Goal: Task Accomplishment & Management: Manage account settings

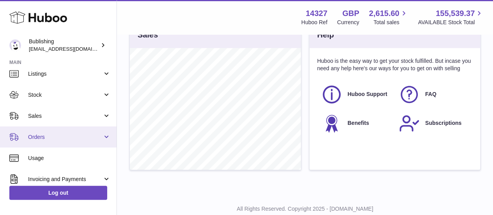
scroll to position [39, 0]
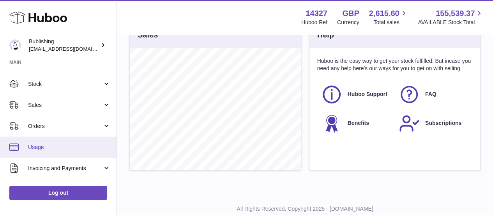
click at [49, 152] on link "Usage" at bounding box center [58, 146] width 116 height 21
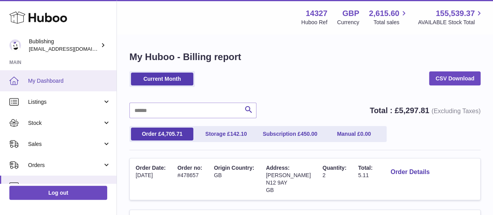
click at [68, 77] on span "My Dashboard" at bounding box center [69, 80] width 83 height 7
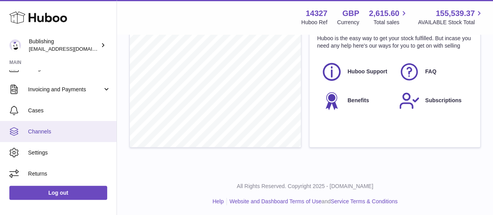
scroll to position [40, 0]
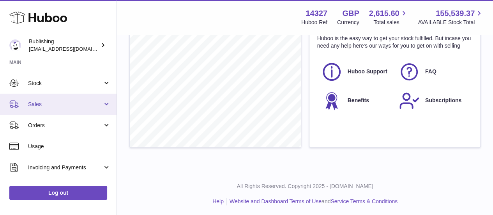
click at [51, 103] on span "Sales" at bounding box center [65, 104] width 74 height 7
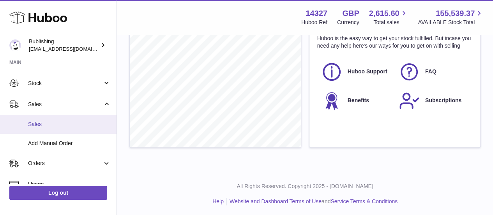
click at [55, 129] on link "Sales" at bounding box center [58, 124] width 116 height 19
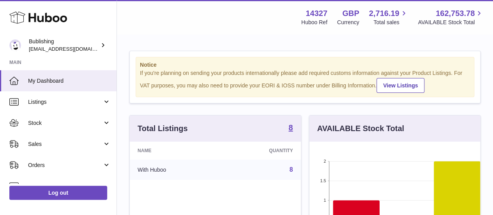
scroll to position [122, 171]
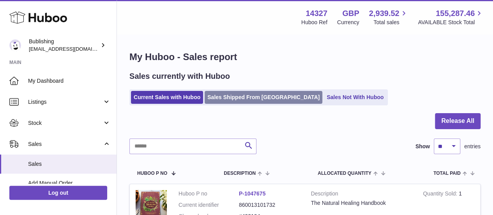
click at [254, 101] on link "Sales Shipped From [GEOGRAPHIC_DATA]" at bounding box center [264, 97] width 118 height 13
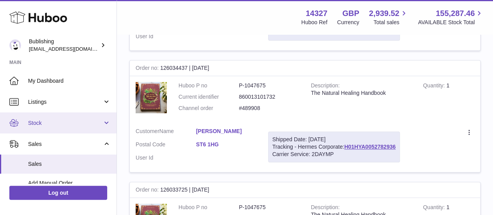
scroll to position [156, 0]
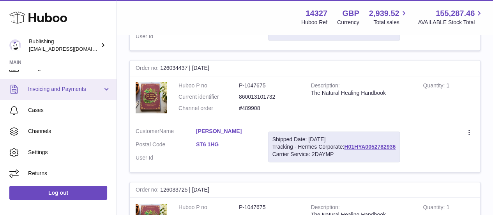
click at [52, 89] on span "Invoicing and Payments" at bounding box center [65, 88] width 74 height 7
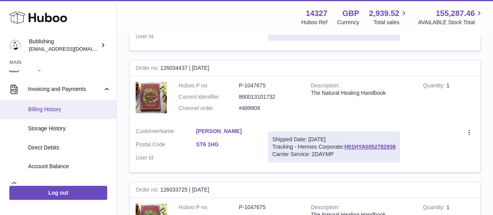
click at [68, 115] on link "Billing History" at bounding box center [58, 109] width 116 height 19
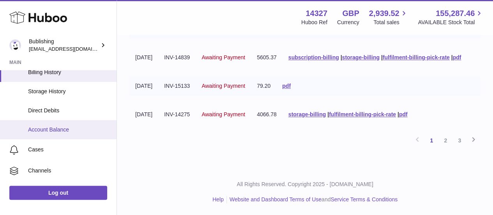
scroll to position [156, 0]
click at [68, 129] on span "Account Balance" at bounding box center [69, 128] width 83 height 7
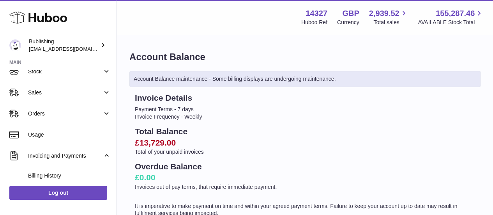
scroll to position [117, 0]
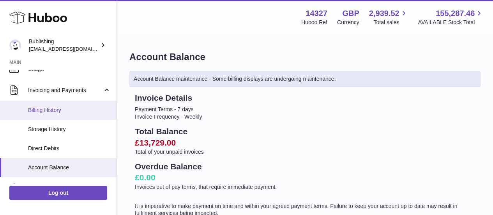
click at [65, 109] on span "Billing History" at bounding box center [69, 109] width 83 height 7
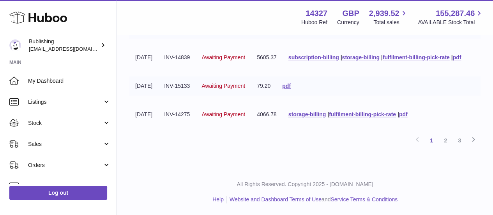
click at [460, 137] on link "3" at bounding box center [459, 140] width 14 height 14
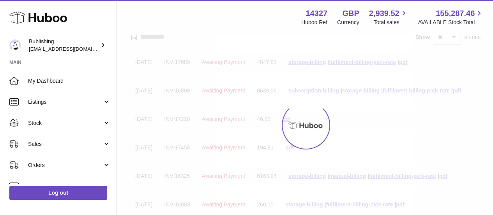
scroll to position [30, 0]
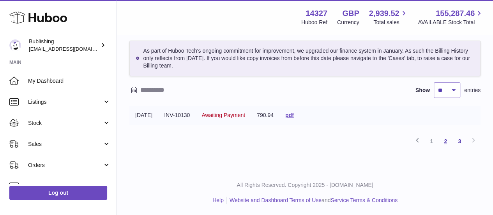
click at [445, 139] on link "2" at bounding box center [445, 141] width 14 height 14
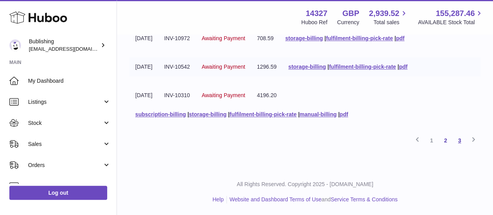
click at [462, 137] on link "3" at bounding box center [459, 140] width 14 height 14
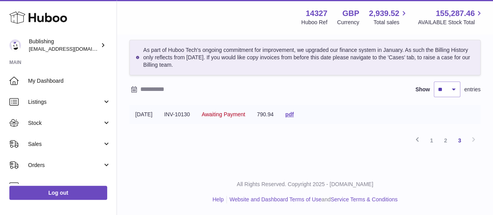
scroll to position [30, 0]
click at [432, 143] on link "1" at bounding box center [431, 141] width 14 height 14
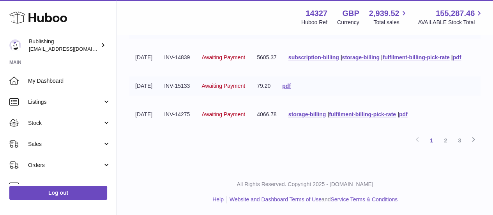
scroll to position [324, 0]
